Goal: Task Accomplishment & Management: Manage account settings

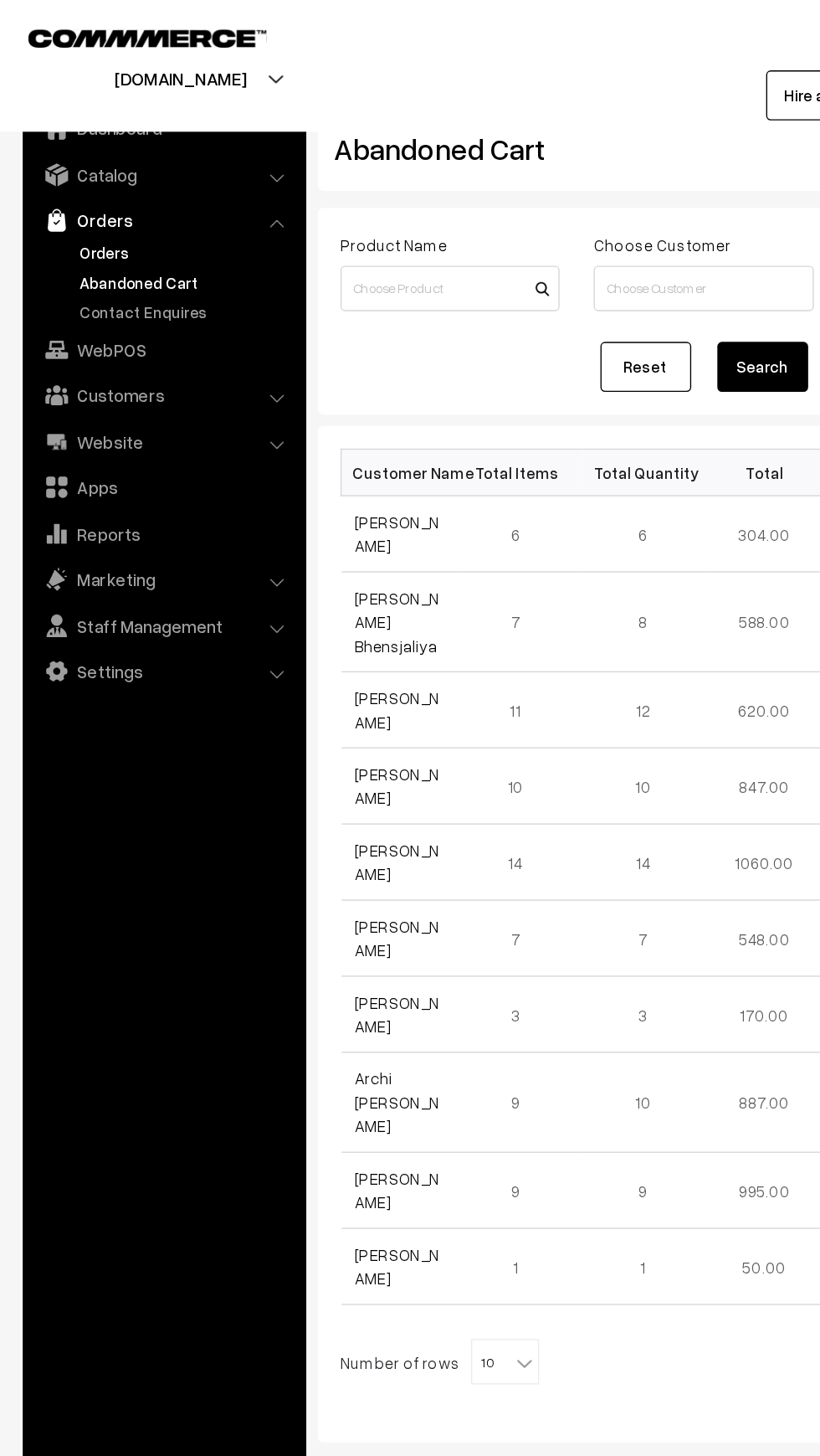
click at [103, 183] on link "Orders" at bounding box center [137, 186] width 165 height 18
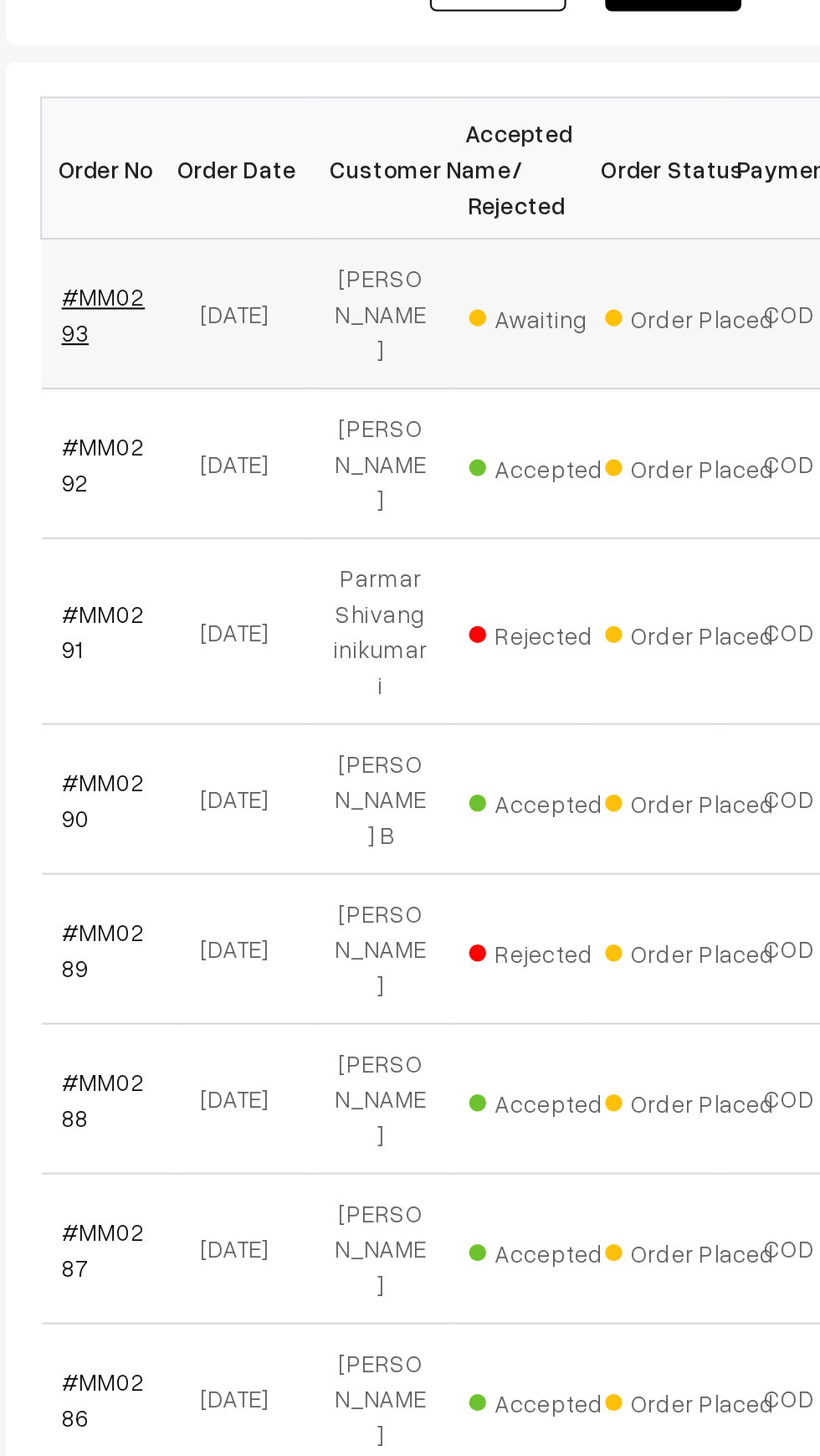
click at [302, 441] on link "#MM0293" at bounding box center [283, 454] width 41 height 32
